Goal: Information Seeking & Learning: Find specific page/section

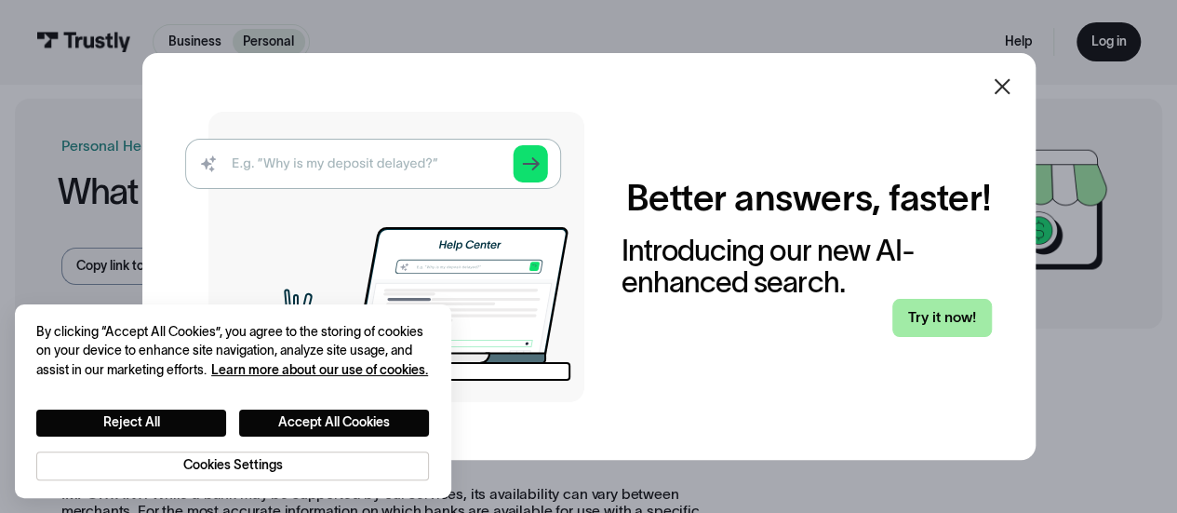
click at [925, 322] on link "Try it now!" at bounding box center [942, 318] width 99 height 38
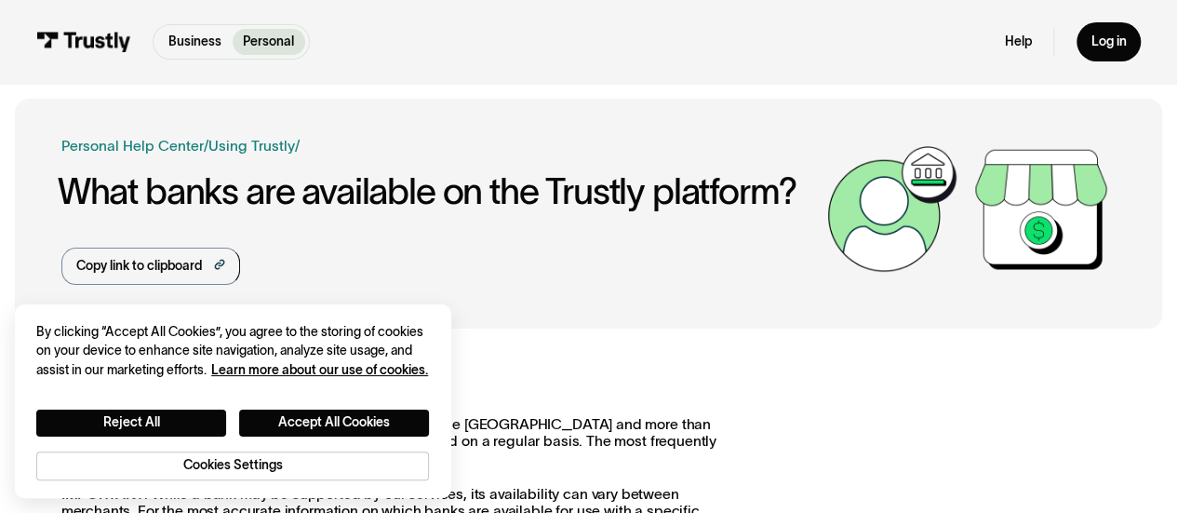
click at [383, 423] on button "Accept All Cookies" at bounding box center [334, 423] width 190 height 27
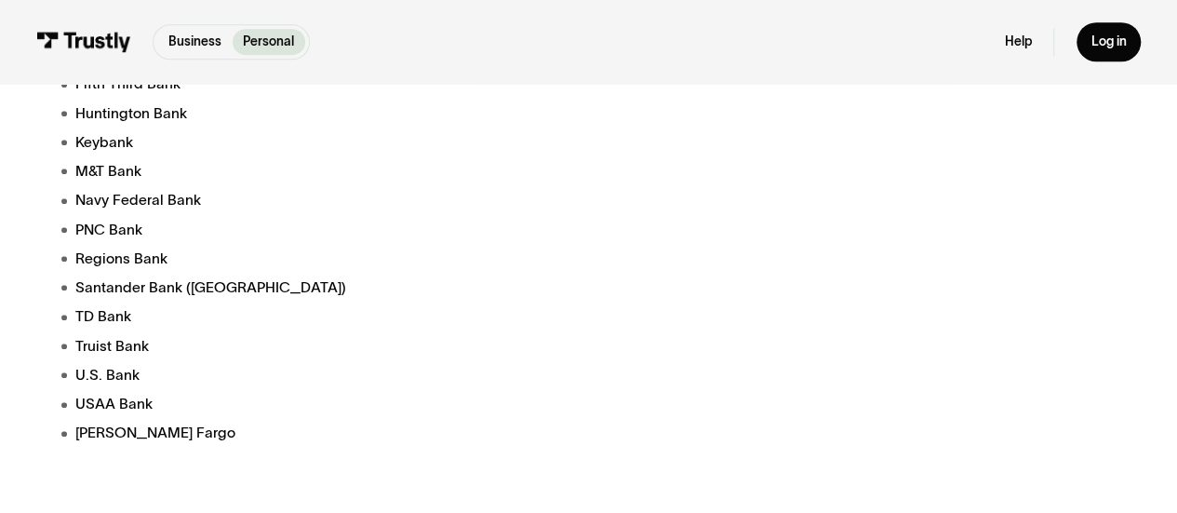
scroll to position [838, 0]
